Goal: Check status

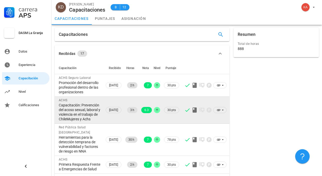
scroll to position [38, 0]
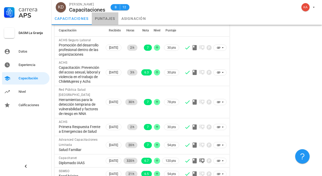
click at [109, 20] on link "puntajes" at bounding box center [105, 18] width 27 height 12
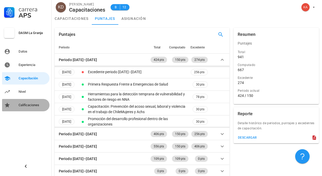
click at [41, 104] on div "Calificaciones" at bounding box center [33, 105] width 29 height 4
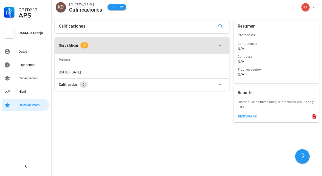
click at [84, 47] on span "1" at bounding box center [85, 45] width 2 height 6
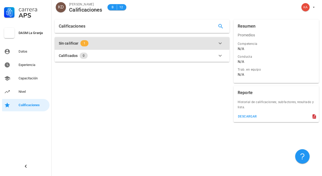
click at [85, 46] on span "1" at bounding box center [85, 43] width 2 height 6
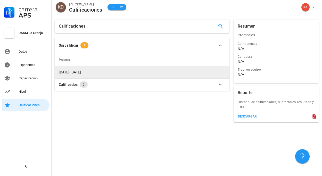
click at [72, 70] on span "[DATE]-[DATE]" at bounding box center [70, 72] width 22 height 4
click at [78, 72] on td "[DATE]-[DATE]" at bounding box center [142, 72] width 175 height 12
click at [73, 72] on span "[DATE]-[DATE]" at bounding box center [70, 72] width 22 height 4
click at [62, 72] on span "[DATE]-[DATE]" at bounding box center [70, 72] width 22 height 4
click at [71, 72] on span "[DATE]-[DATE]" at bounding box center [70, 72] width 22 height 4
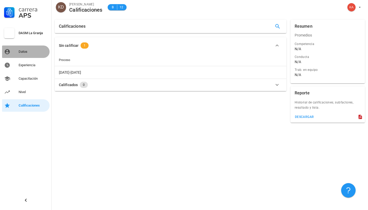
click at [27, 53] on div "Datos" at bounding box center [33, 52] width 29 height 4
